Goal: Task Accomplishment & Management: Use online tool/utility

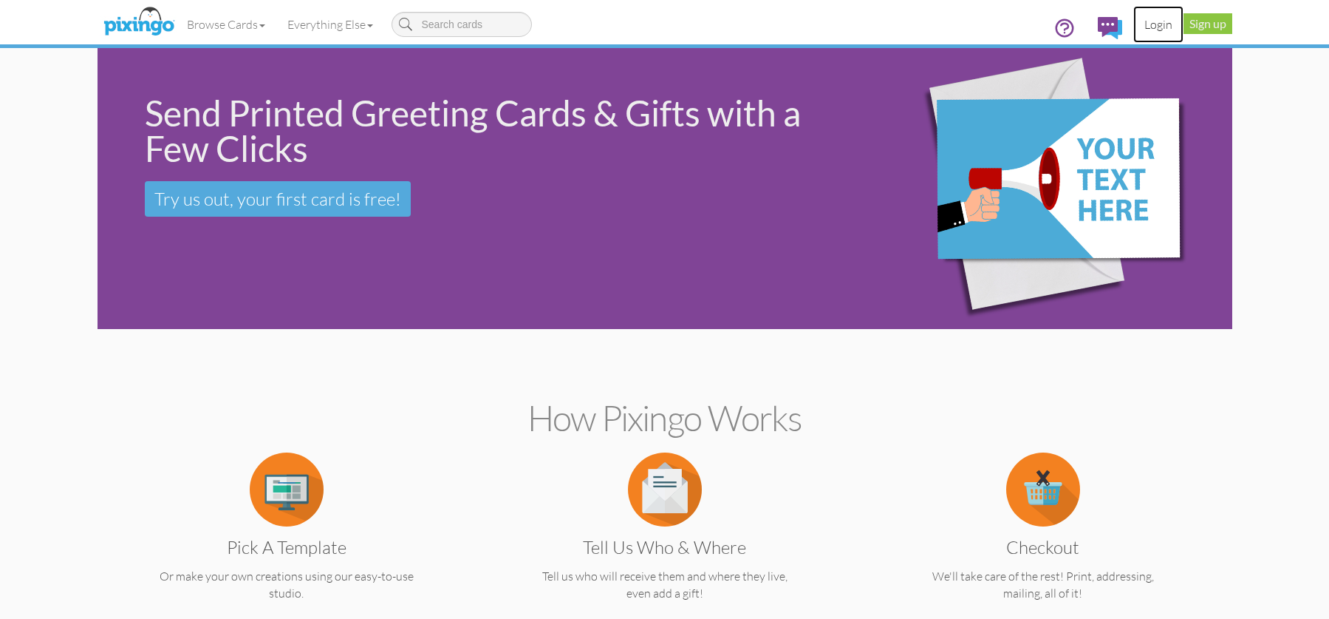
click at [1159, 26] on link "Login" at bounding box center [1159, 24] width 50 height 37
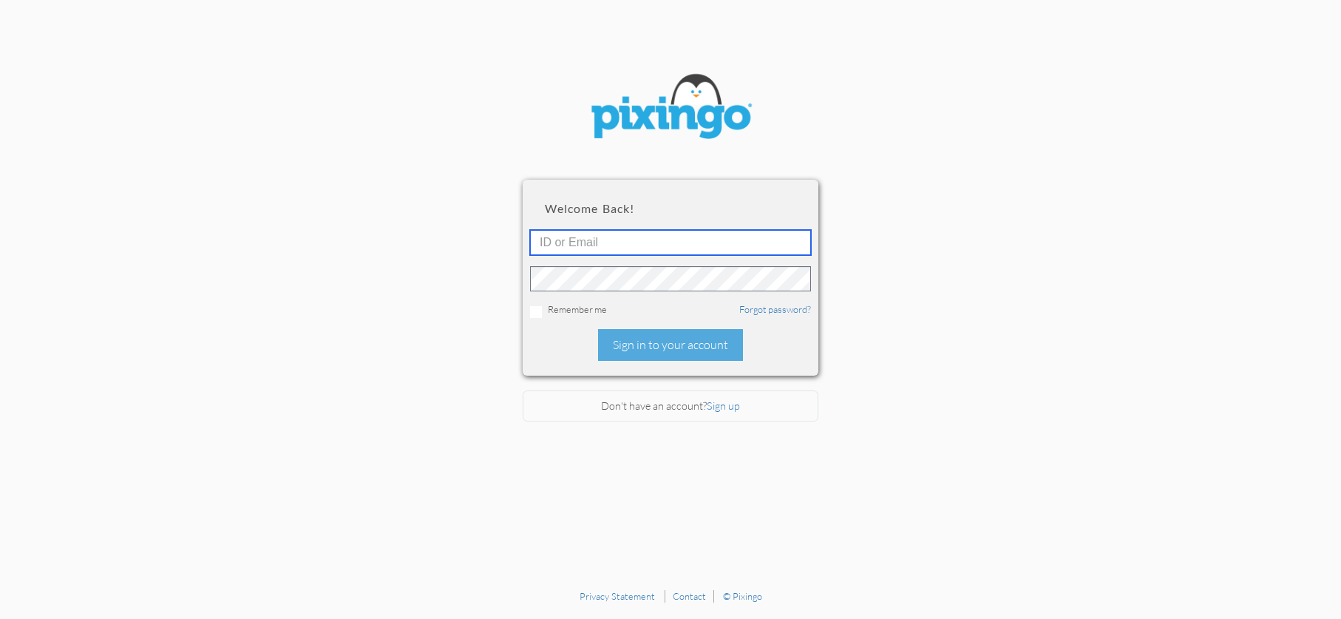
type input "[EMAIL_ADDRESS][DOMAIN_NAME]"
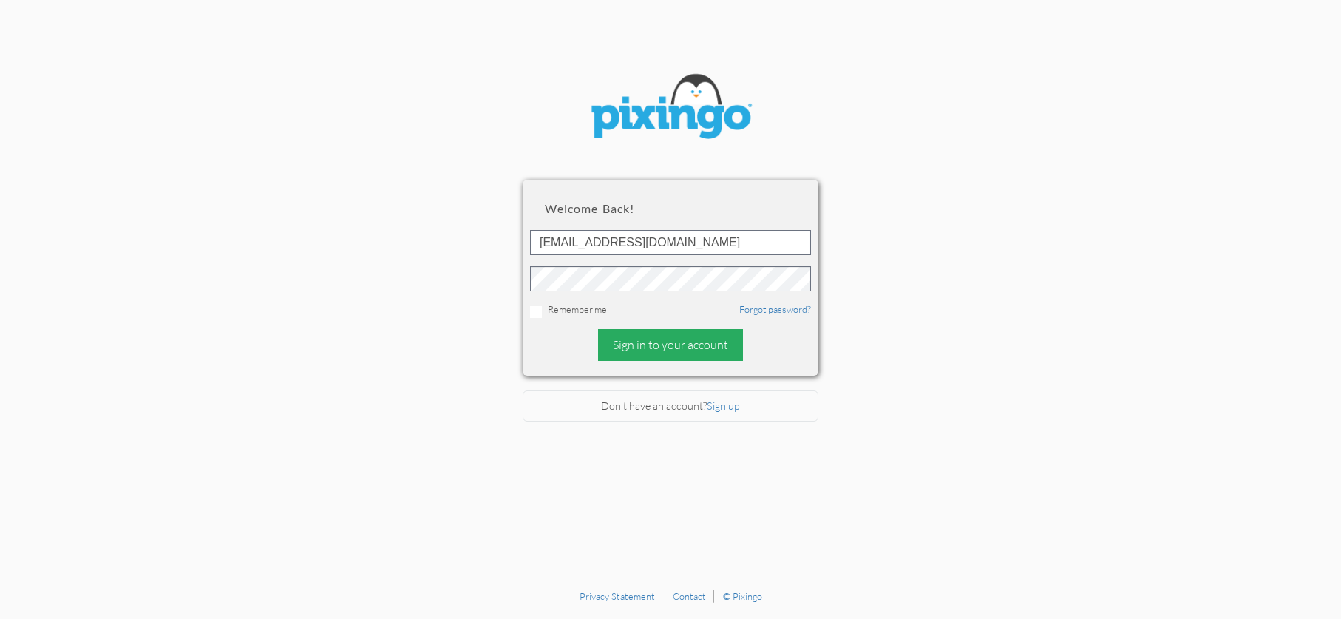
click at [683, 341] on div "Sign in to your account" at bounding box center [670, 345] width 145 height 32
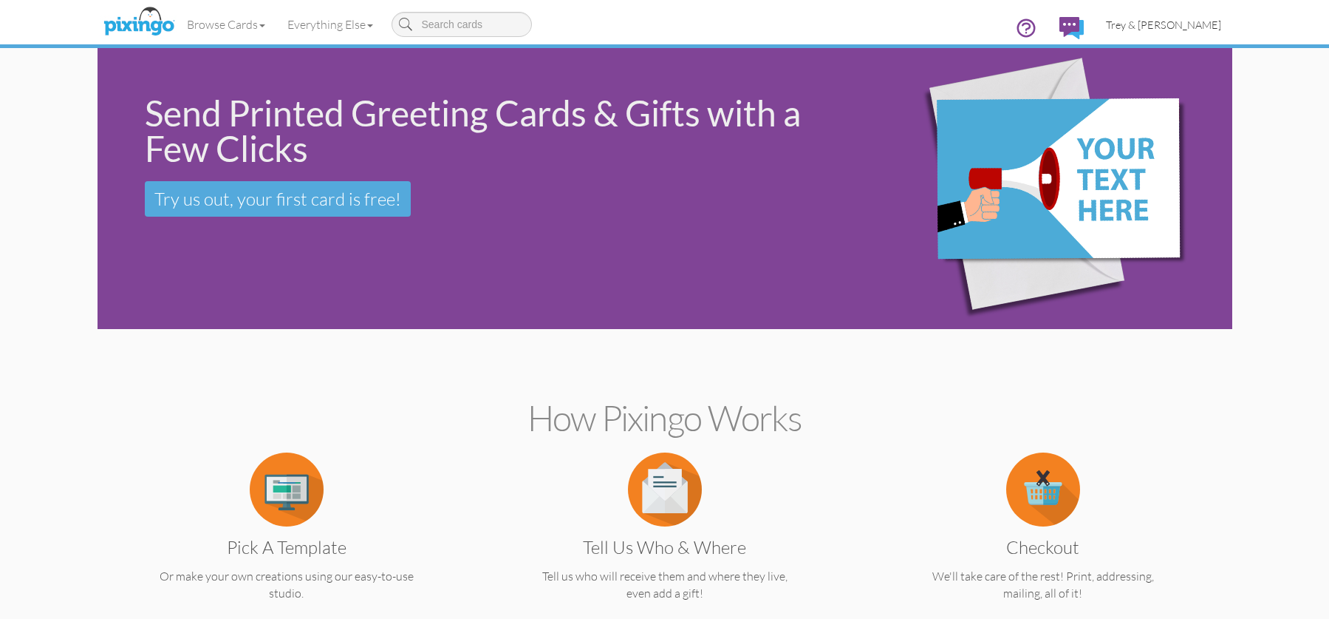
click at [1139, 29] on span "Trey & [PERSON_NAME]" at bounding box center [1163, 24] width 115 height 13
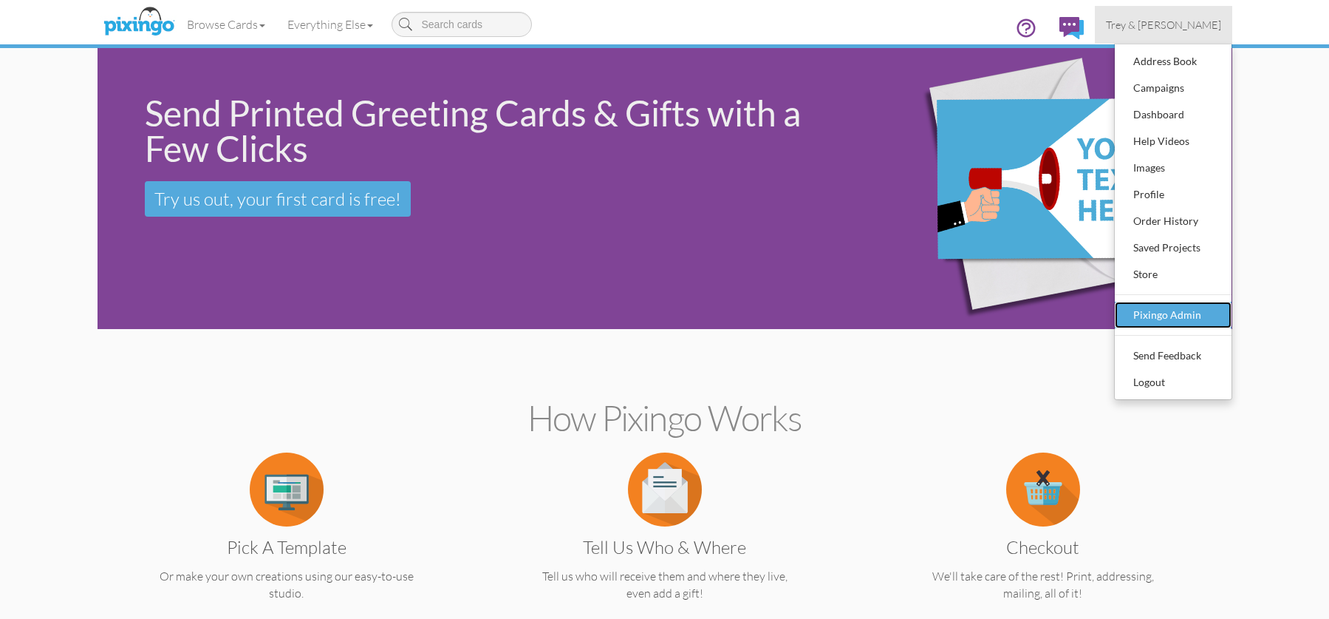
click at [1172, 317] on div "Pixingo Admin" at bounding box center [1173, 315] width 87 height 22
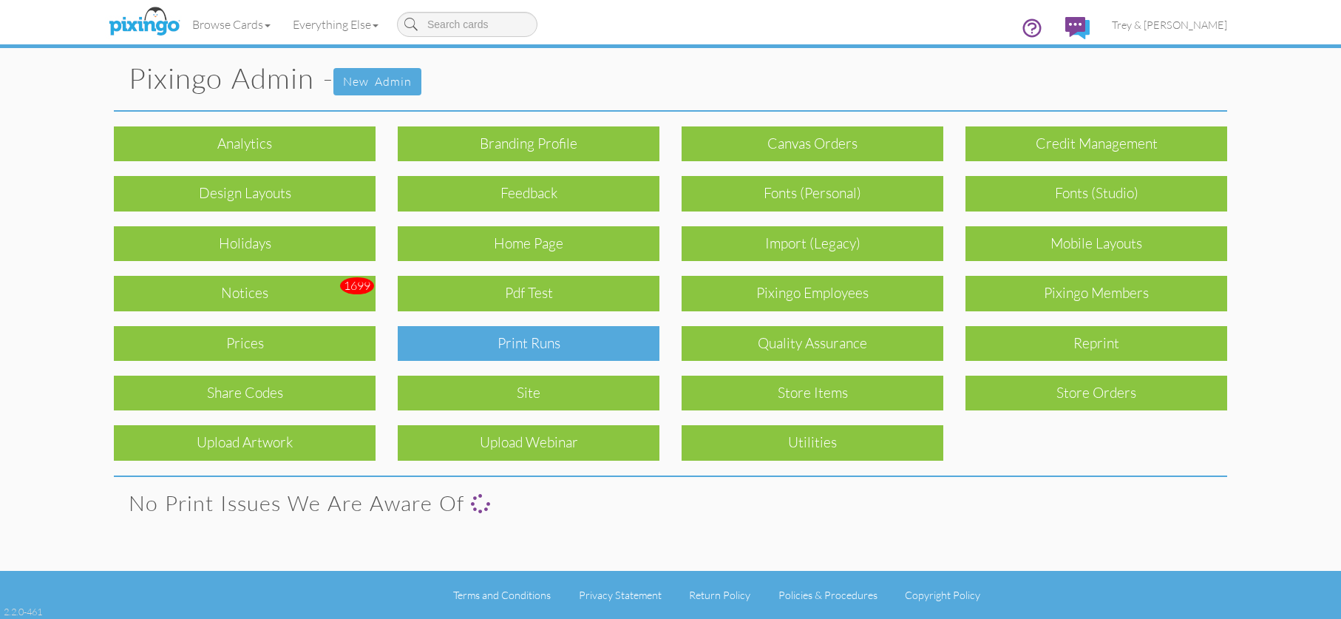
click at [625, 341] on div "Print Runs" at bounding box center [529, 343] width 262 height 35
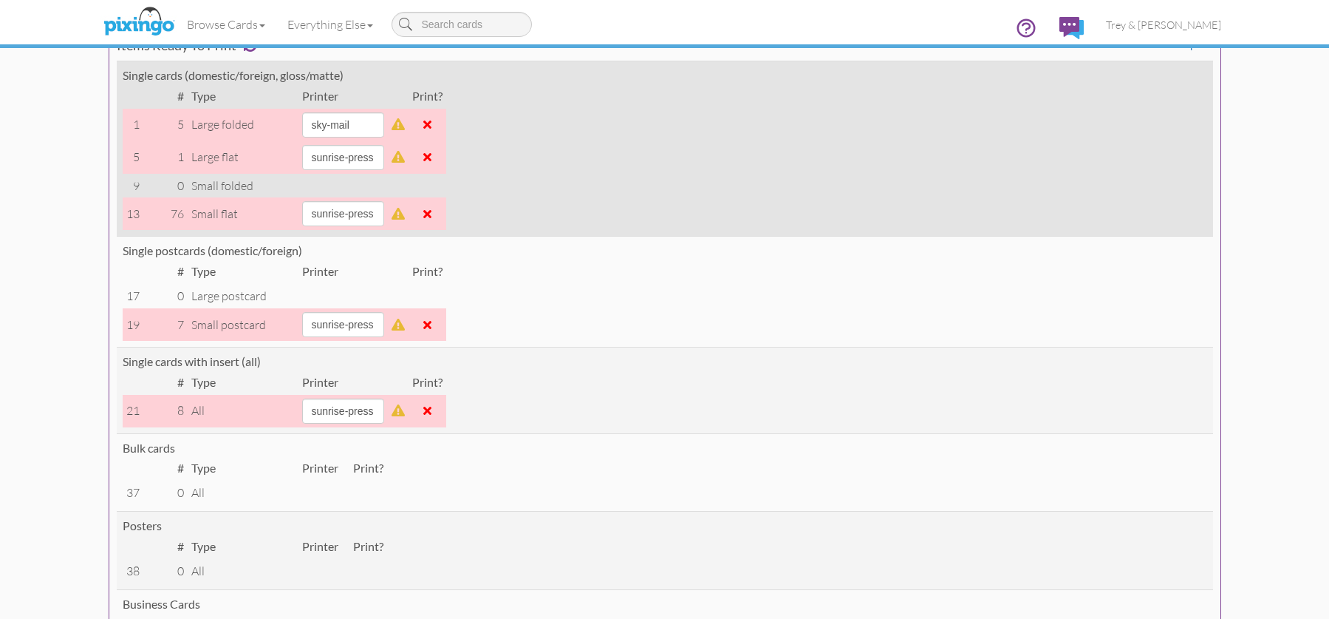
scroll to position [222, 0]
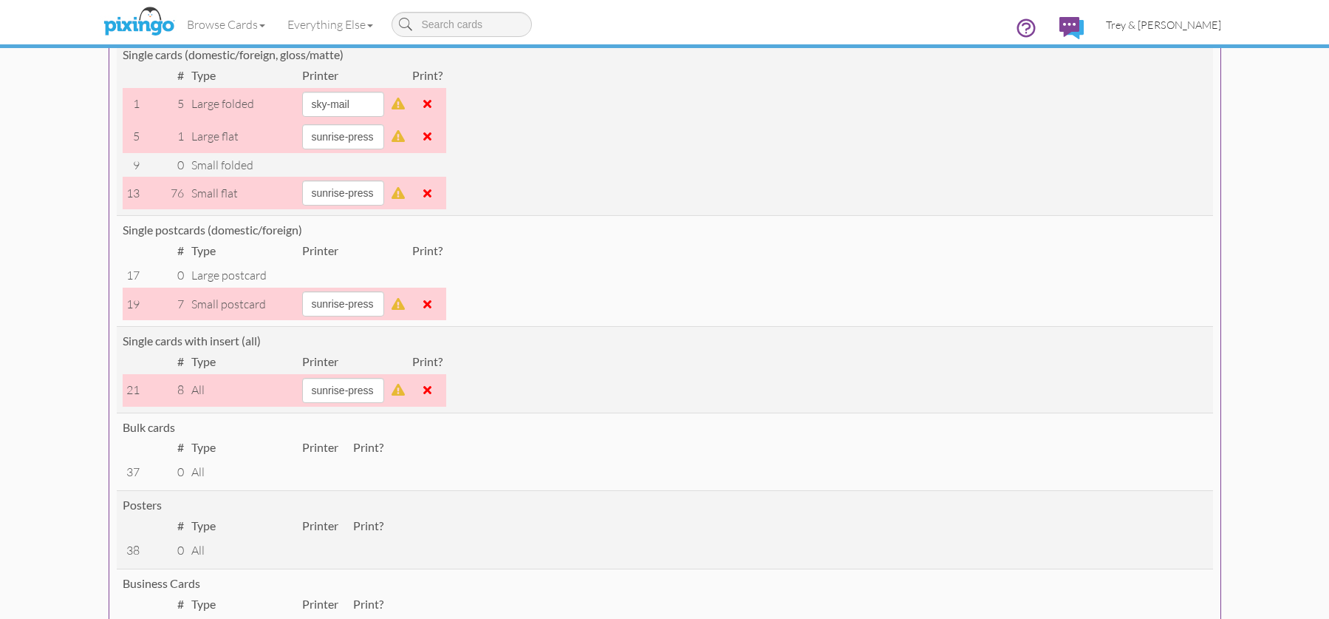
click at [1191, 22] on span "Trey & [PERSON_NAME]" at bounding box center [1163, 24] width 115 height 13
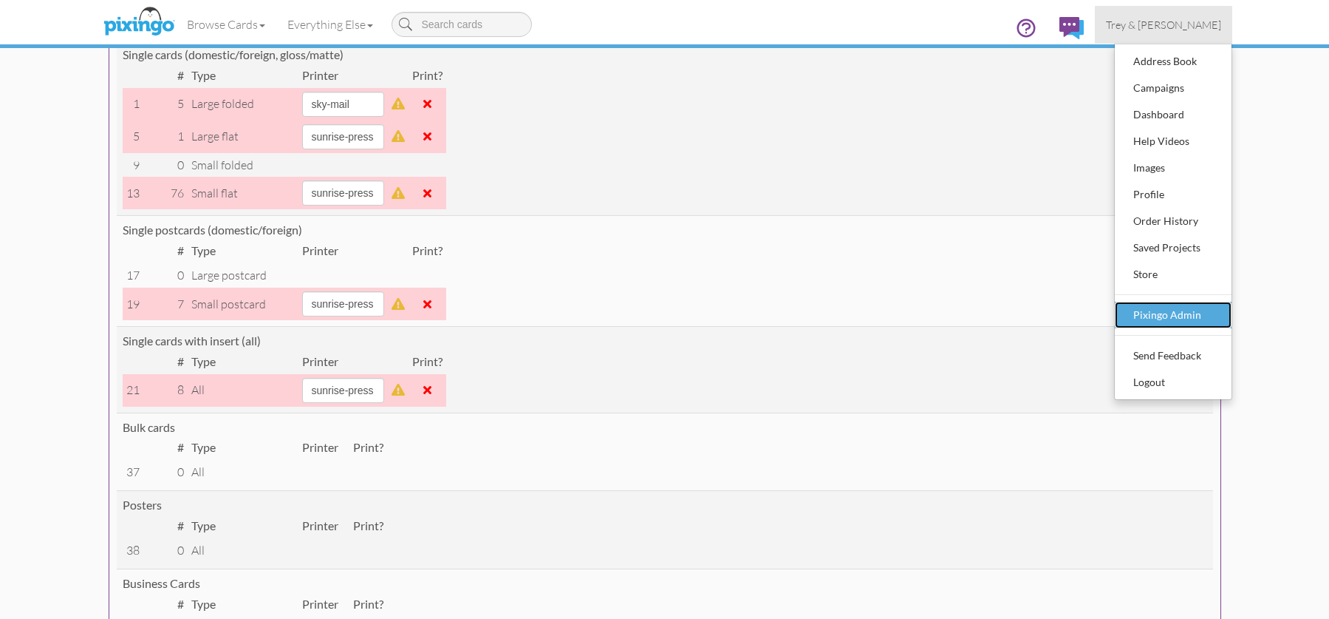
click at [1166, 314] on div "Pixingo Admin" at bounding box center [1173, 315] width 87 height 22
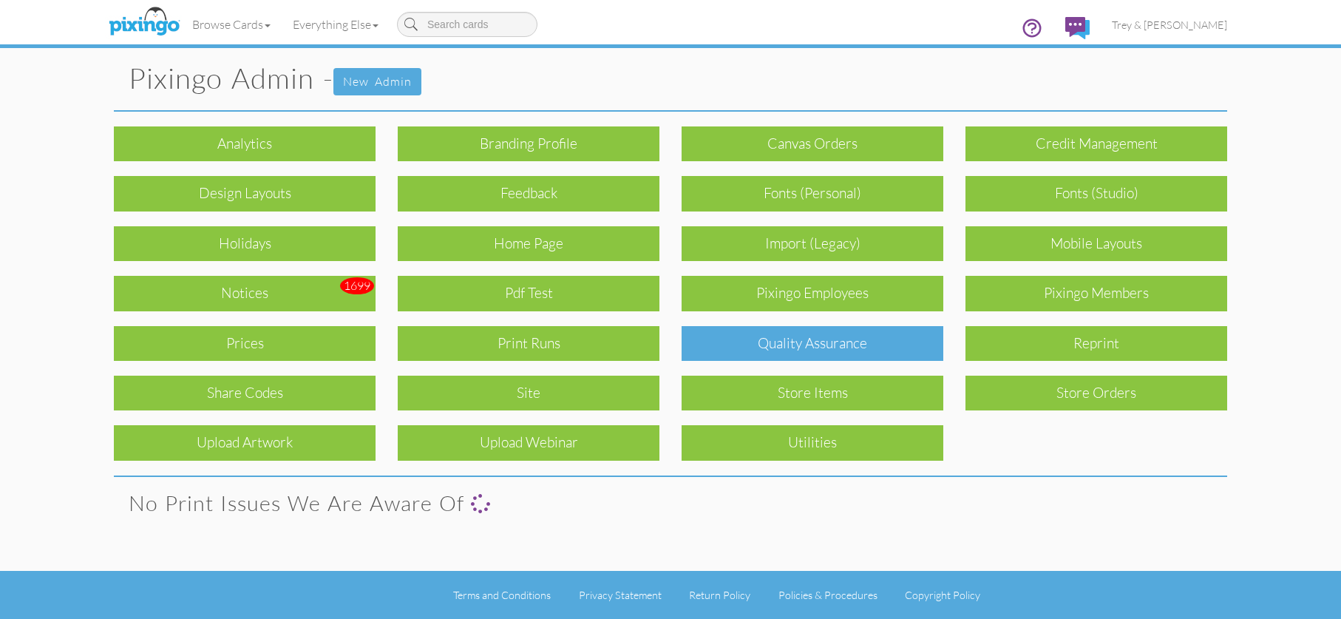
click at [790, 358] on div "Quality Assurance" at bounding box center [812, 343] width 262 height 35
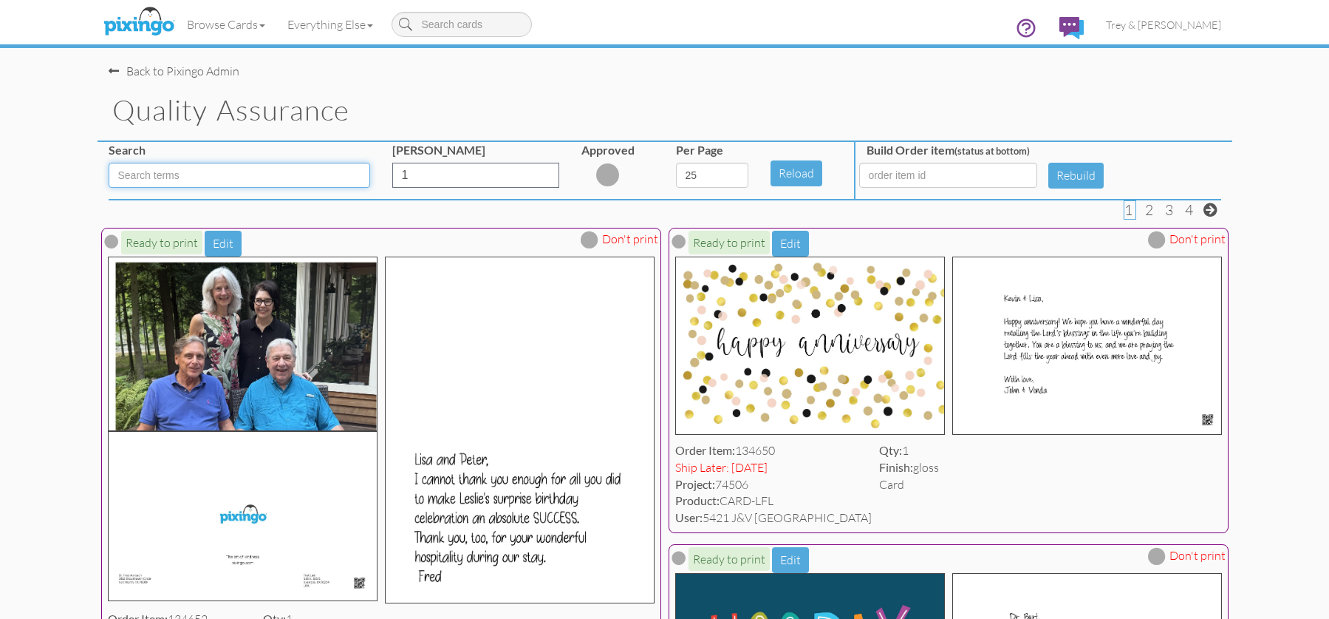
click at [157, 166] on input at bounding box center [240, 175] width 262 height 25
type input "SFO"
click at [808, 175] on button "Reload" at bounding box center [797, 173] width 52 height 26
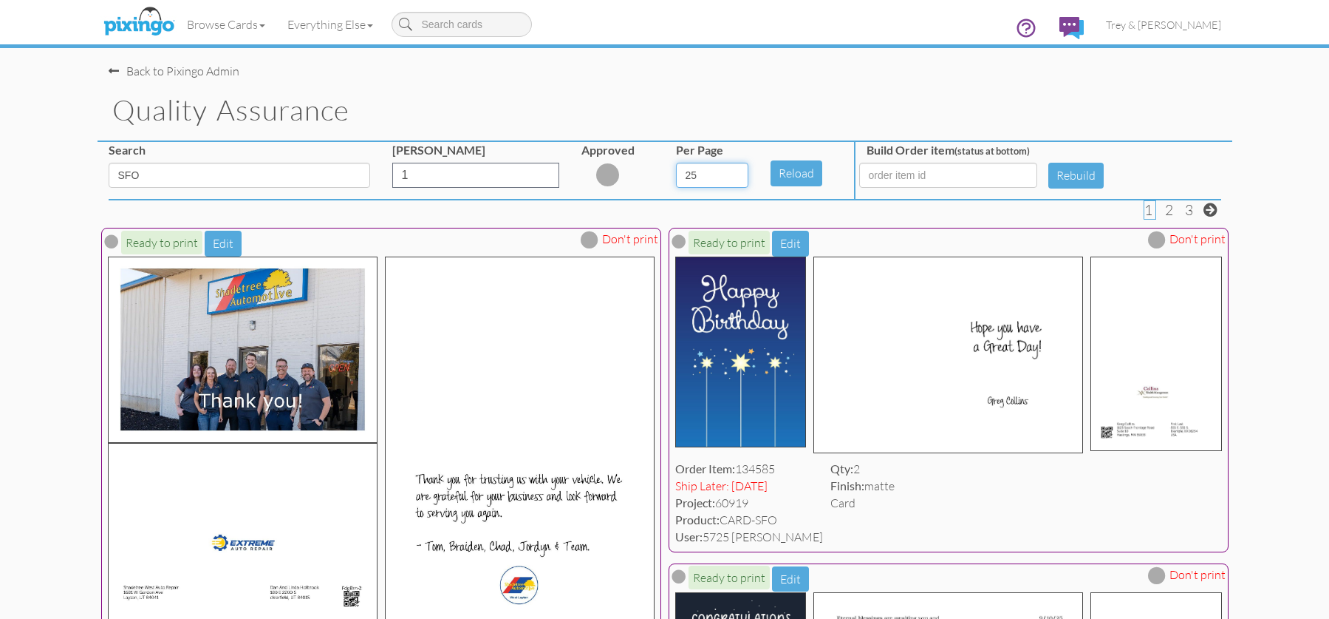
click at [741, 181] on select "5 10 25 50 100" at bounding box center [712, 175] width 72 height 25
select select "number:100"
click at [676, 163] on select "5 10 25 50 100" at bounding box center [712, 175] width 72 height 25
click at [800, 171] on button "Reload" at bounding box center [797, 173] width 52 height 26
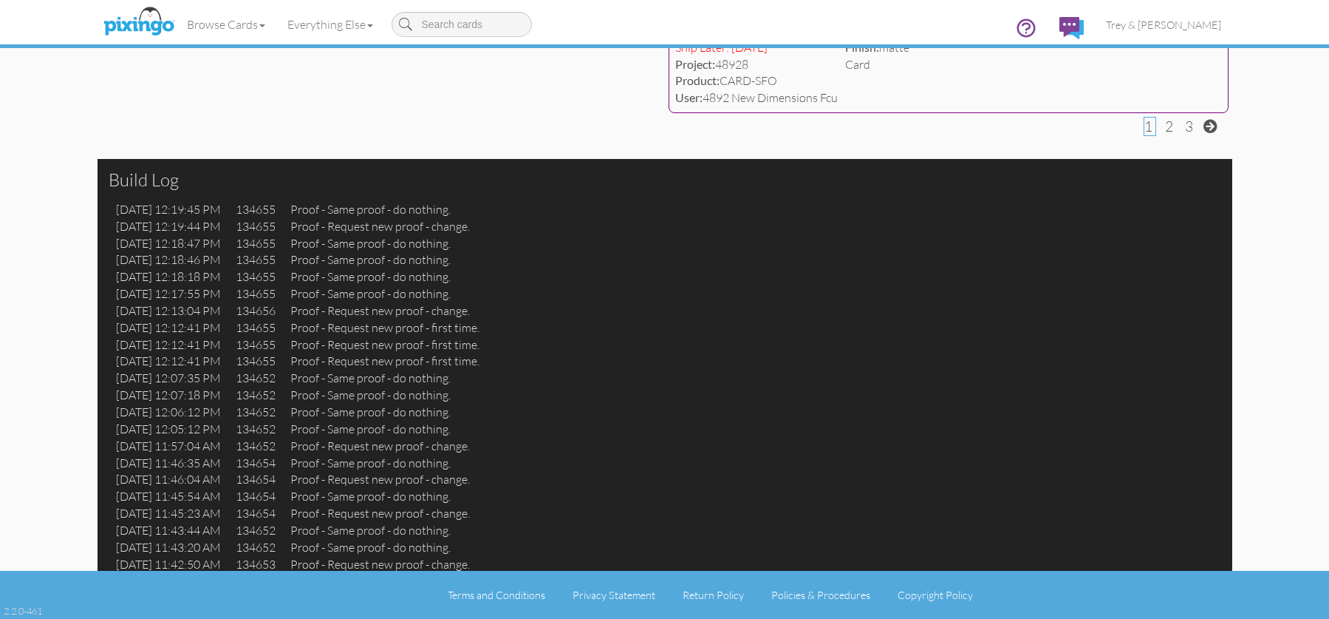
scroll to position [6348, 0]
click at [1212, 131] on span at bounding box center [1211, 126] width 14 height 14
click at [1210, 127] on span at bounding box center [1211, 126] width 14 height 14
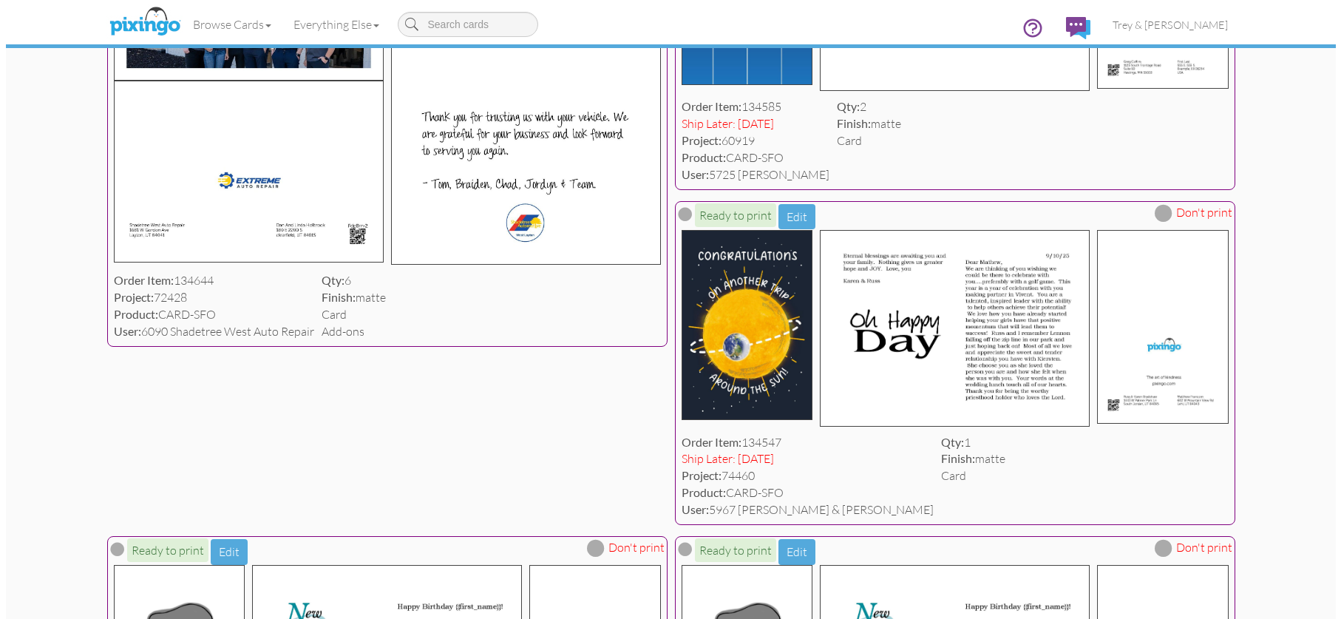
scroll to position [0, 0]
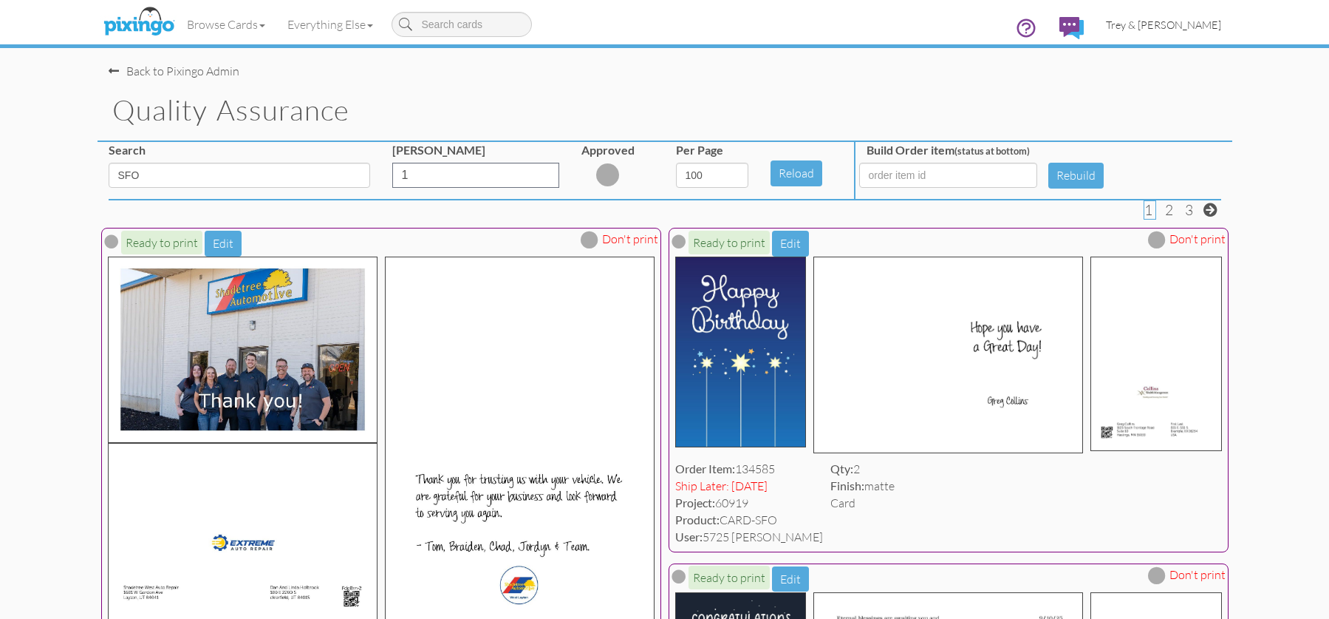
click at [1199, 26] on span "Trey & [PERSON_NAME]" at bounding box center [1163, 24] width 115 height 13
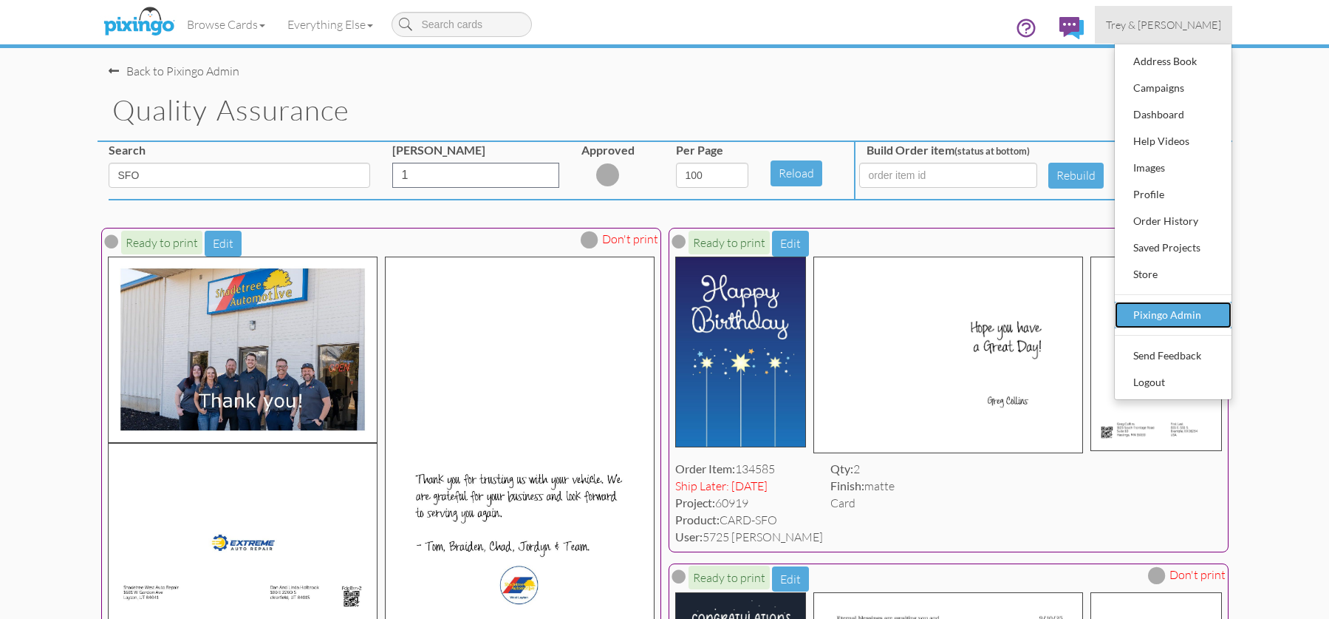
click at [1201, 315] on div "Pixingo Admin" at bounding box center [1173, 315] width 87 height 22
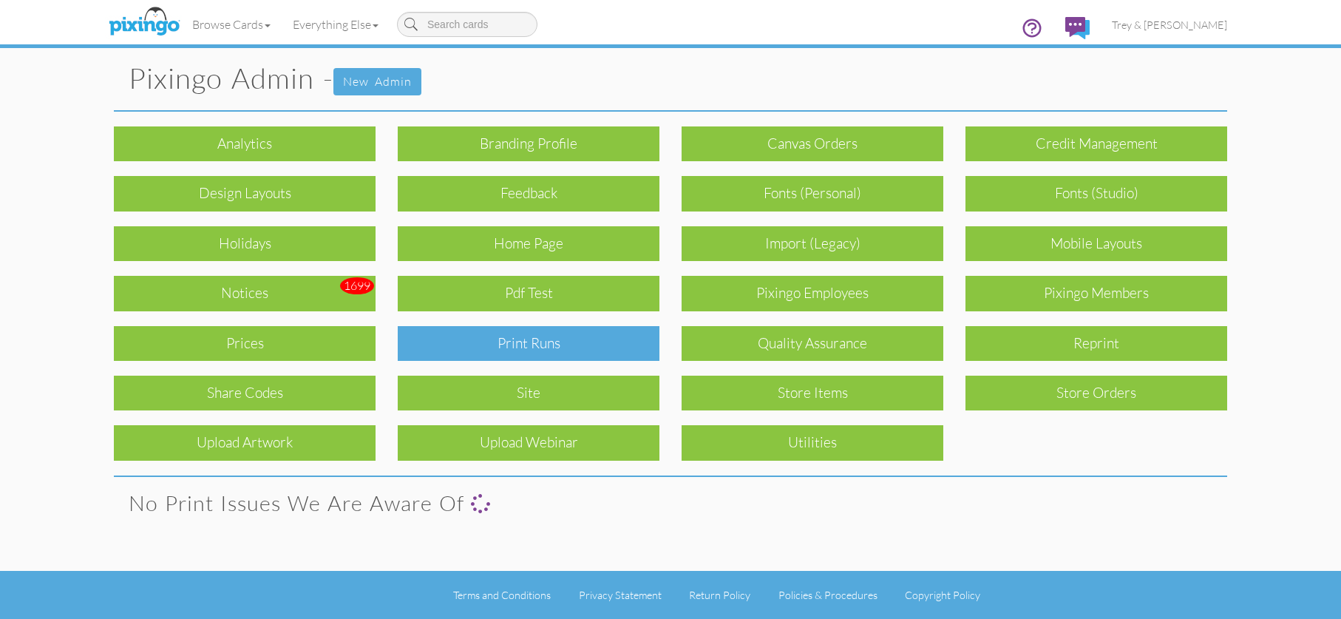
click at [560, 349] on div "Print Runs" at bounding box center [529, 343] width 262 height 35
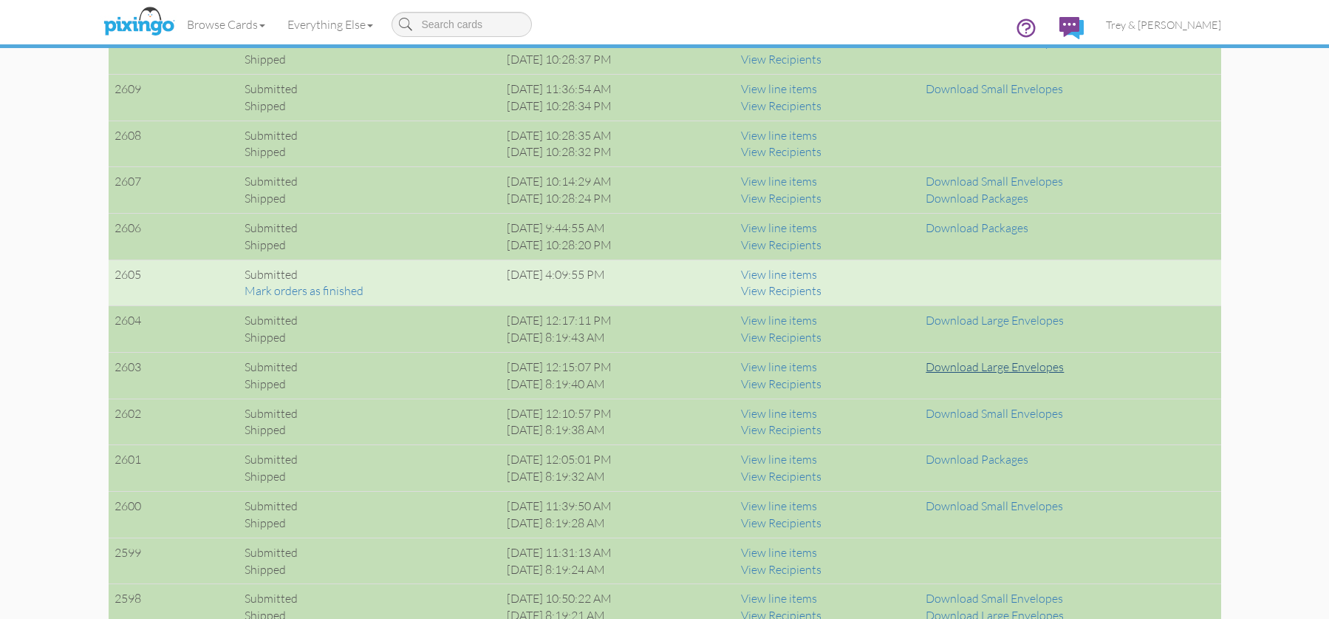
scroll to position [1256, 0]
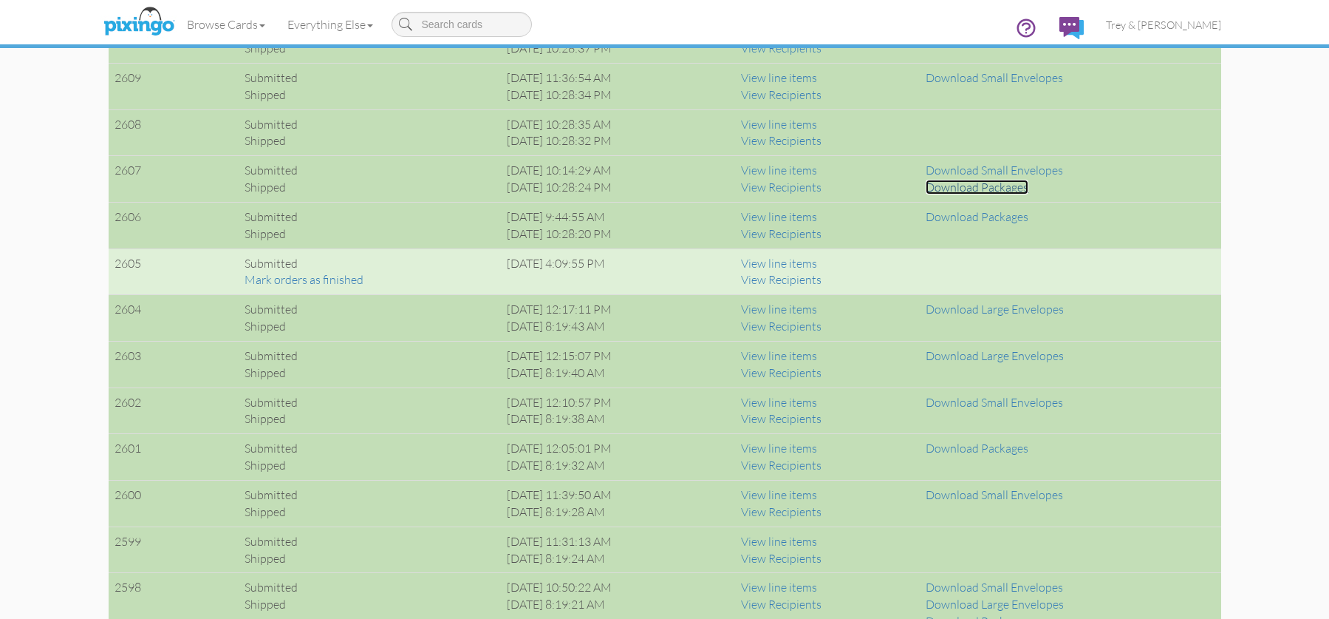
click at [991, 186] on link "Download Packages" at bounding box center [977, 187] width 103 height 15
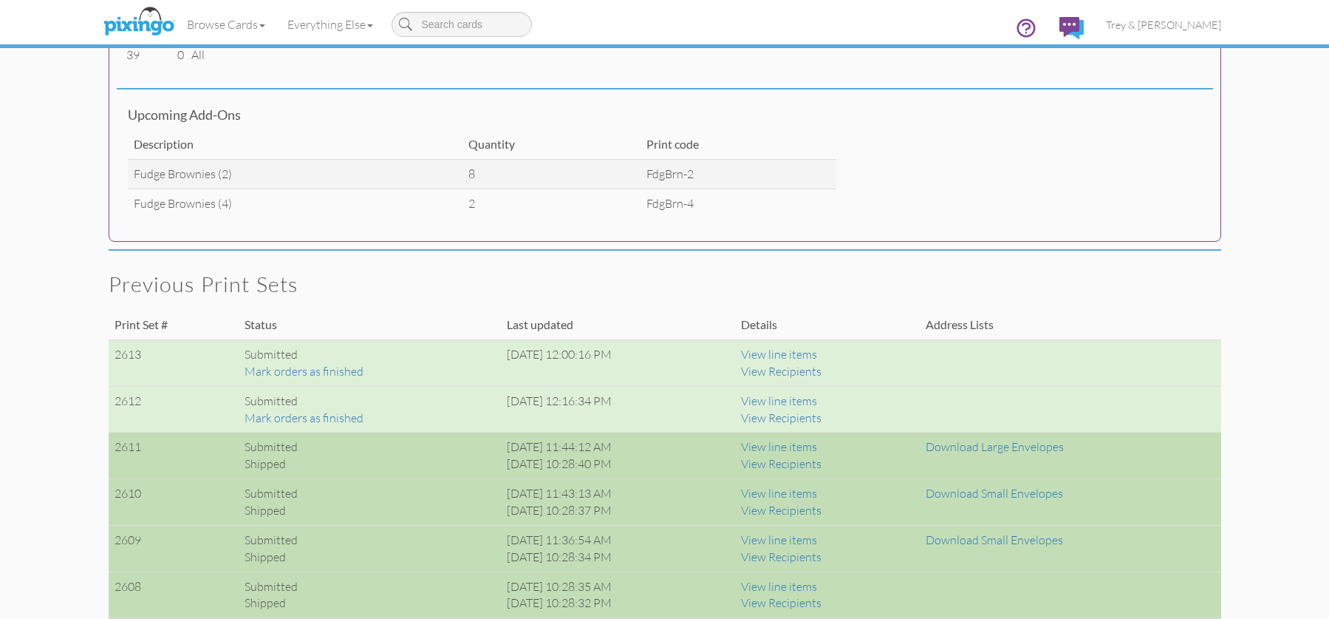
scroll to position [665, 0]
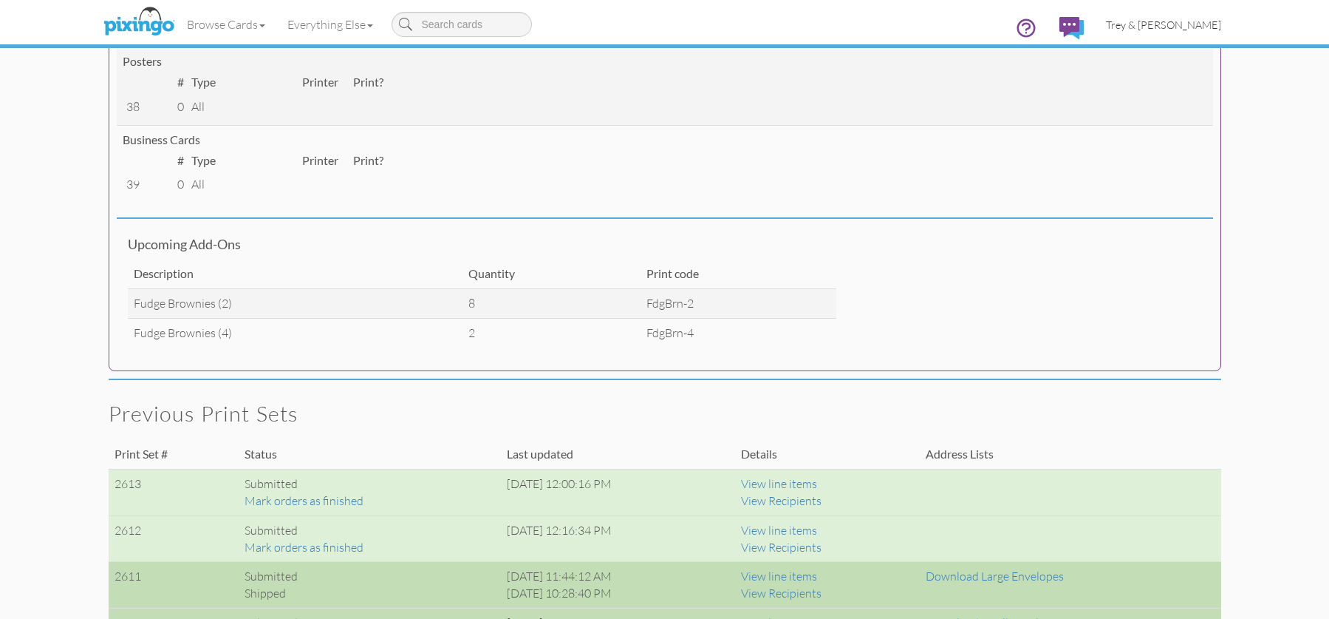
click at [1182, 25] on span "Trey & [PERSON_NAME]" at bounding box center [1163, 24] width 115 height 13
